Goal: Information Seeking & Learning: Learn about a topic

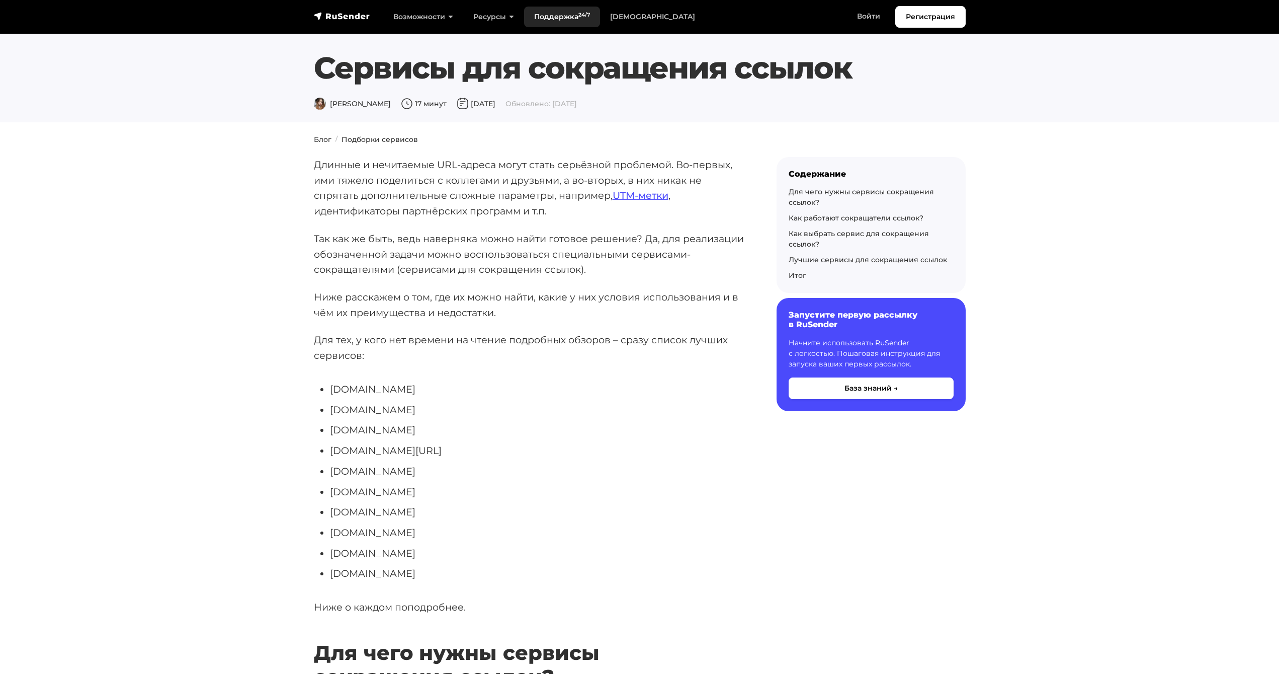
click at [538, 12] on link "Поддержка 24/7" at bounding box center [562, 17] width 76 height 21
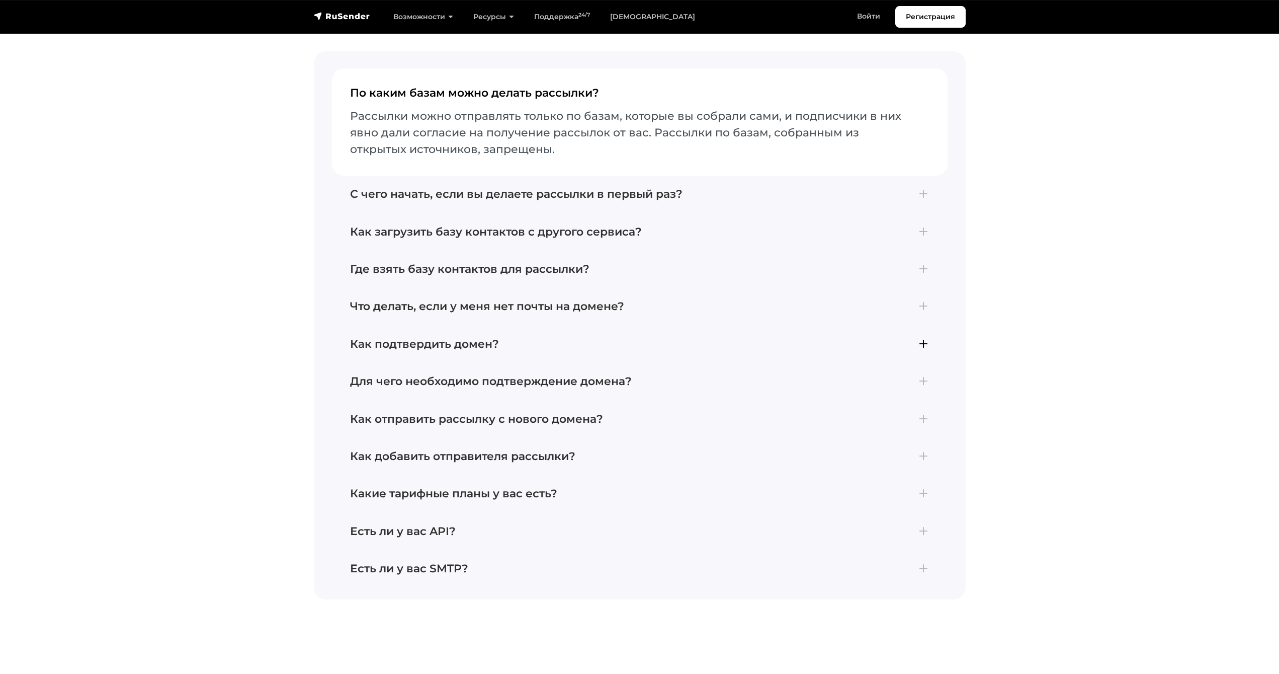
scroll to position [1420, 0]
